Goal: Transaction & Acquisition: Purchase product/service

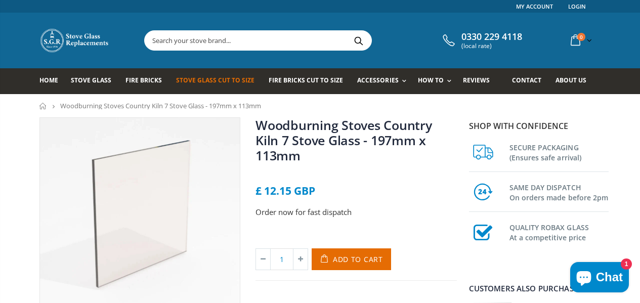
click at [198, 77] on span "Stove Glass Cut To Size" at bounding box center [215, 80] width 78 height 9
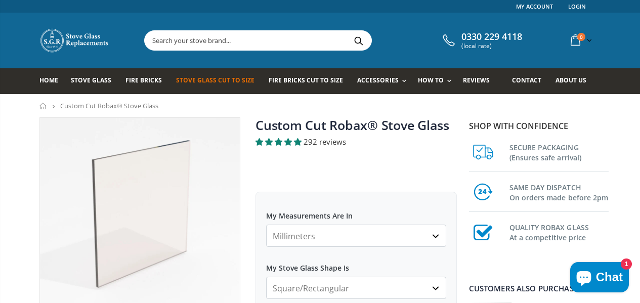
click at [442, 238] on select "Millimeters Centimeters Inches" at bounding box center [356, 236] width 180 height 22
click at [289, 231] on select "Millimeters Centimeters Inches" at bounding box center [356, 236] width 180 height 22
click at [377, 170] on div at bounding box center [356, 174] width 201 height 10
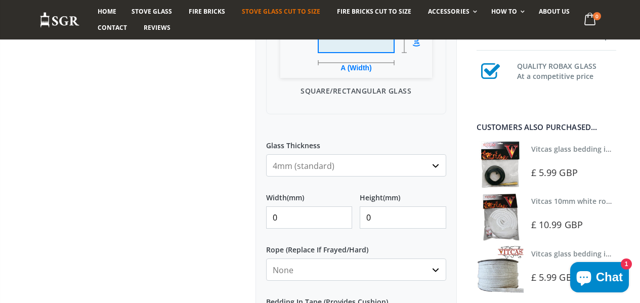
scroll to position [364, 0]
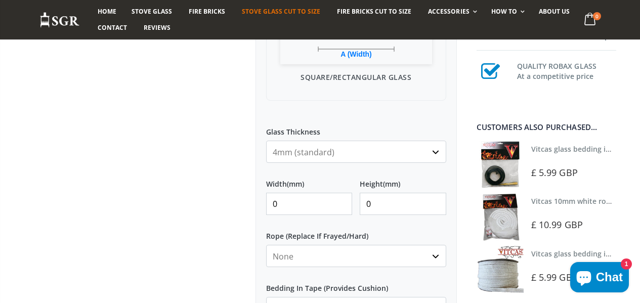
click at [285, 204] on input "0" at bounding box center [309, 204] width 86 height 22
type input "380"
click at [399, 202] on input "0" at bounding box center [403, 204] width 86 height 22
type input "235"
click at [171, 246] on div at bounding box center [140, 103] width 217 height 701
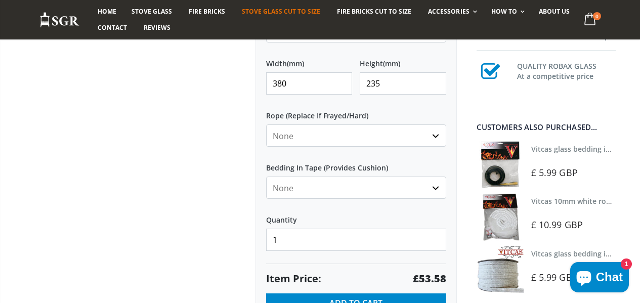
scroll to position [486, 0]
